Goal: Find specific page/section: Find specific page/section

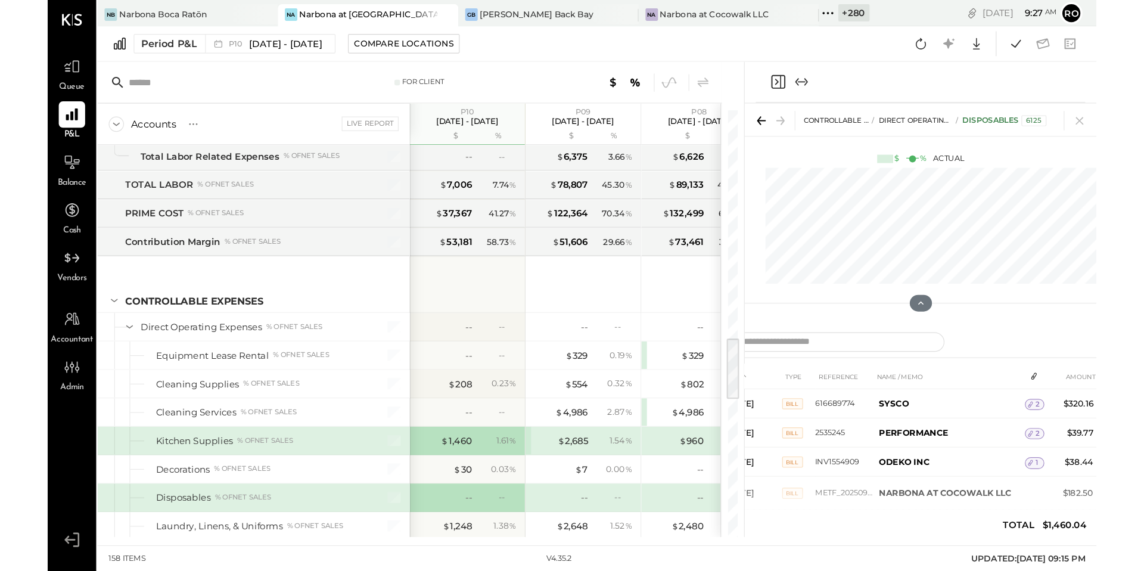
scroll to position [1563, 0]
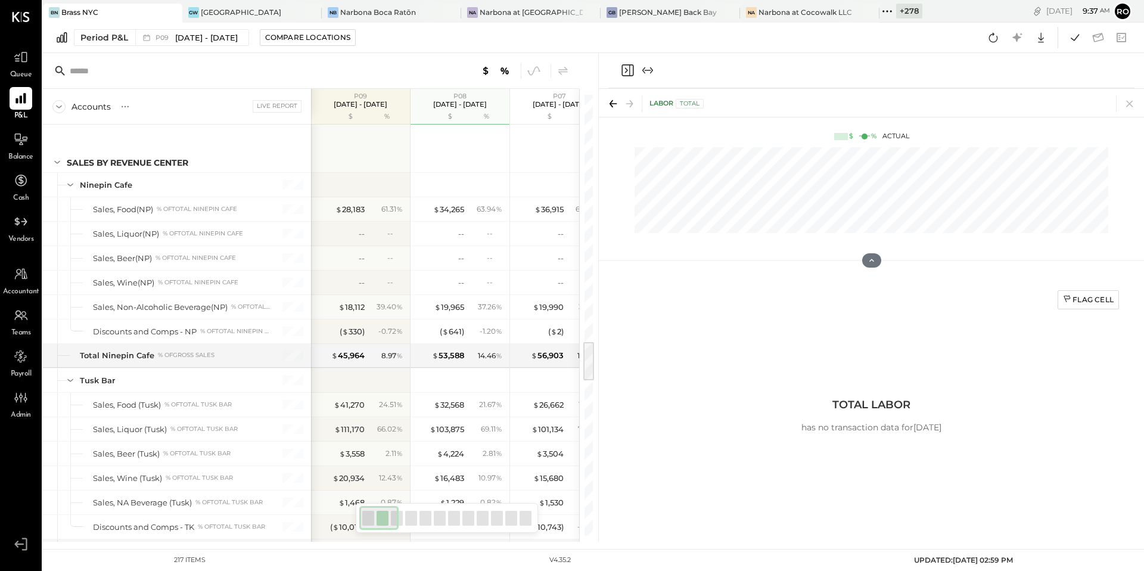
scroll to position [2729, 0]
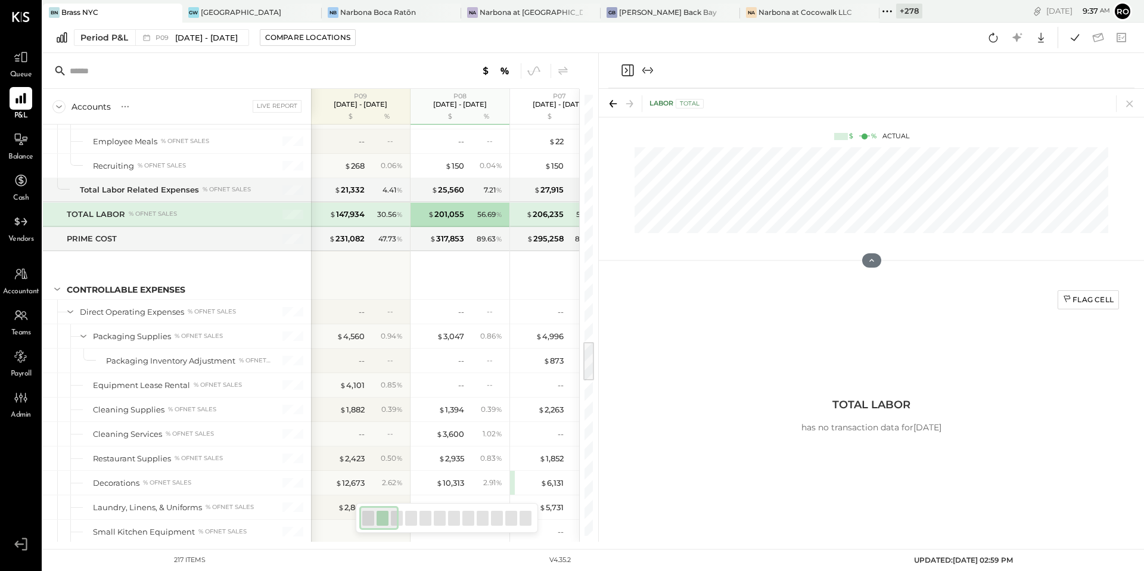
click at [2, 60] on link "Queue" at bounding box center [21, 63] width 41 height 35
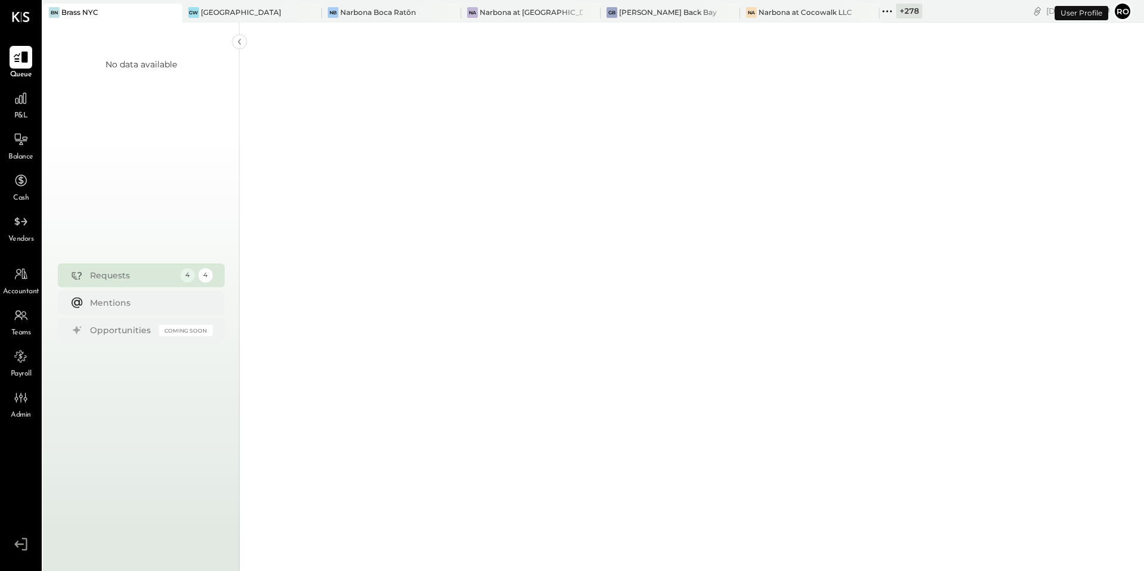
click at [13, 60] on icon at bounding box center [20, 56] width 15 height 15
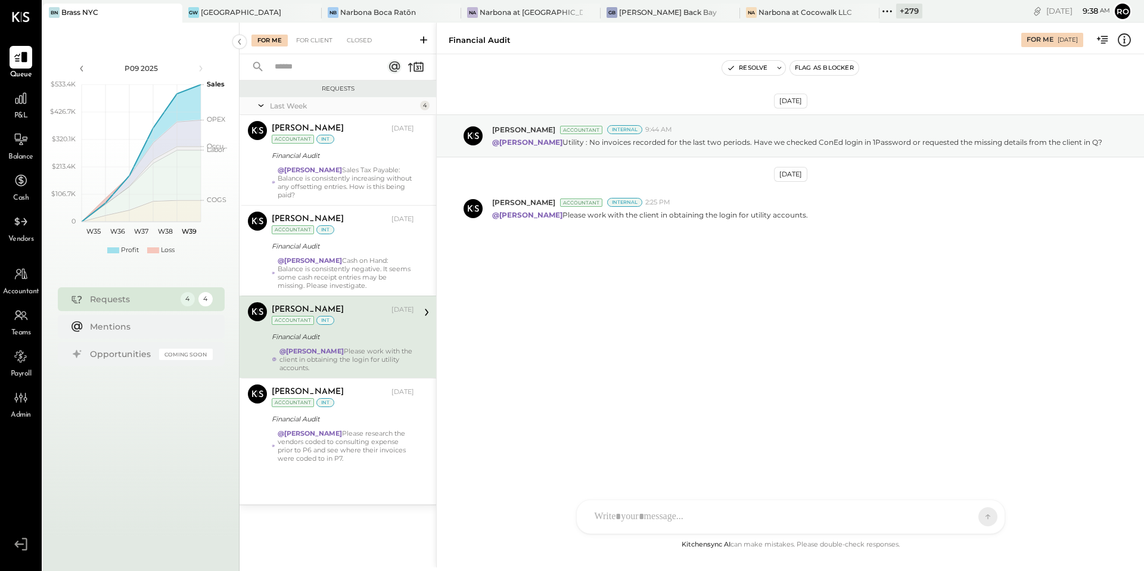
click at [781, 70] on icon at bounding box center [779, 68] width 8 height 8
